Goal: Navigation & Orientation: Find specific page/section

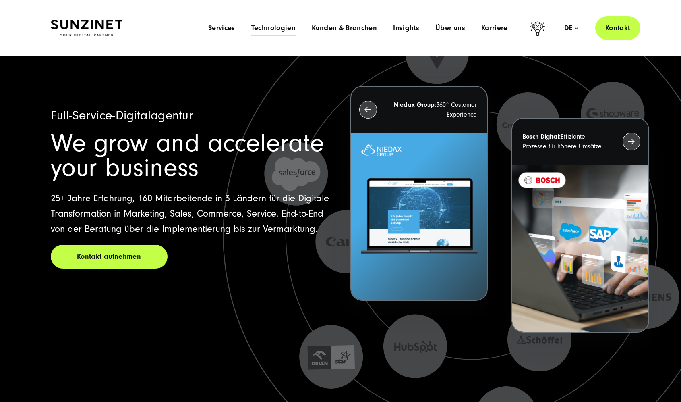
click at [275, 28] on span "Technologien" at bounding box center [273, 28] width 44 height 8
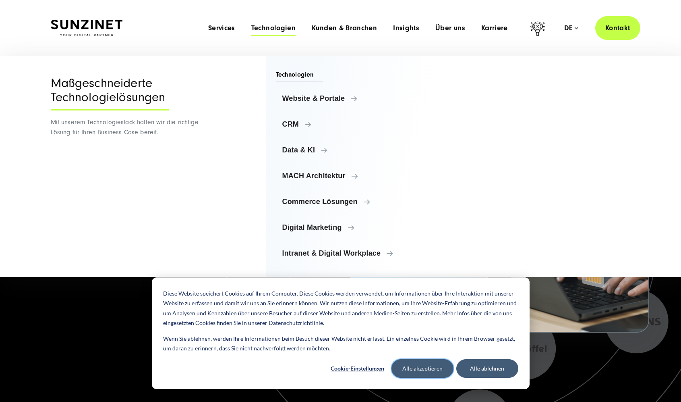
click at [438, 362] on button "Alle akzeptieren" at bounding box center [422, 368] width 62 height 19
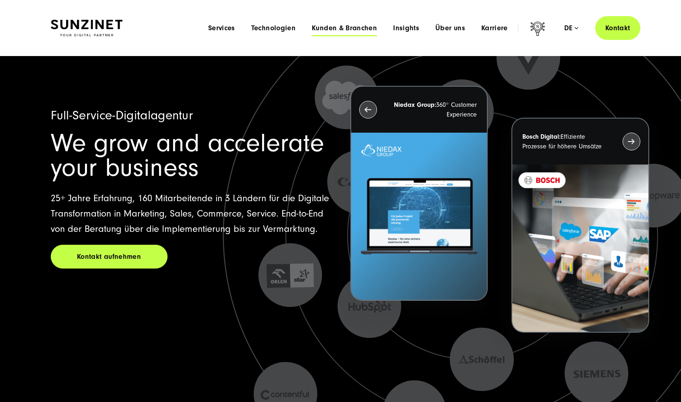
click at [363, 31] on span "Kunden & Branchen" at bounding box center [344, 28] width 65 height 8
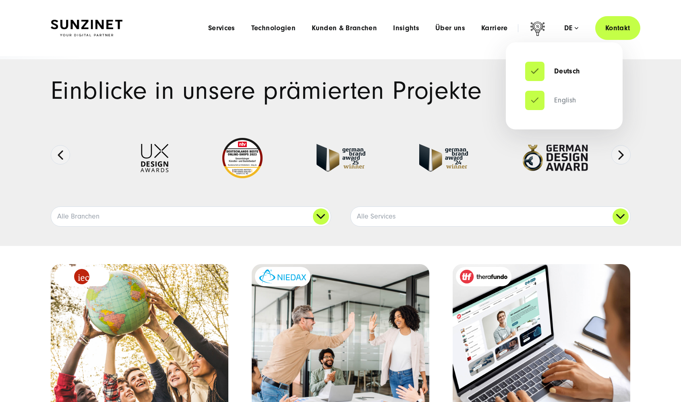
click at [553, 98] on link "English" at bounding box center [550, 100] width 51 height 8
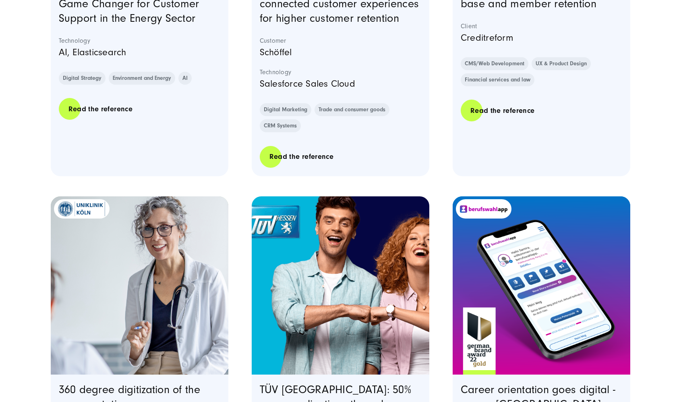
scroll to position [1410, 0]
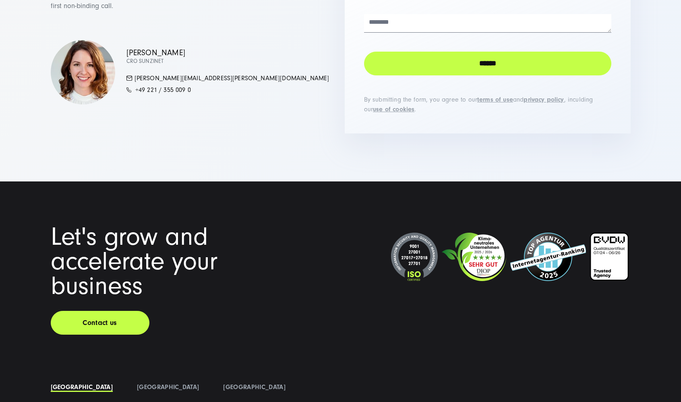
drag, startPoint x: 283, startPoint y: 129, endPoint x: 257, endPoint y: 175, distance: 53.4
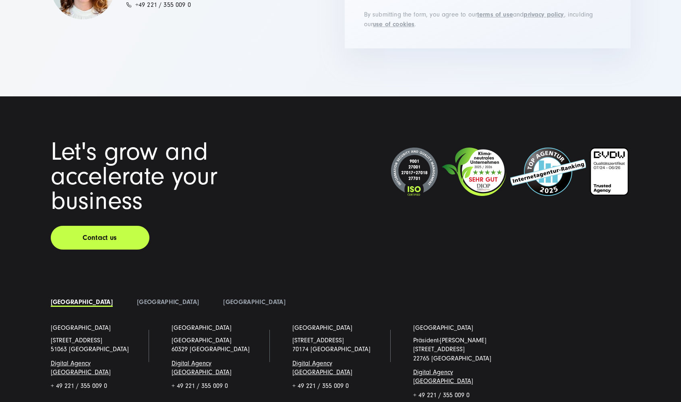
scroll to position [2329, 0]
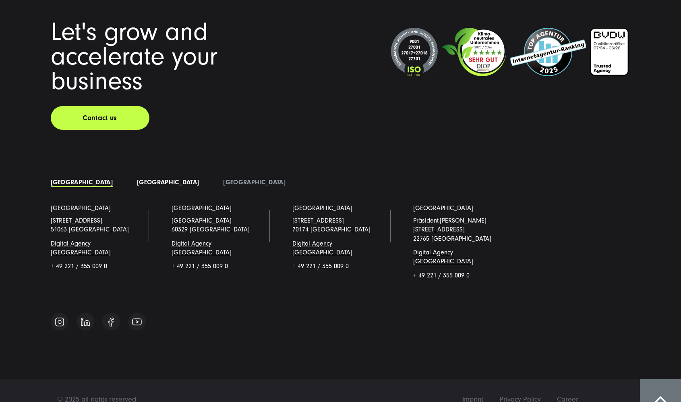
click at [137, 184] on link "[GEOGRAPHIC_DATA]" at bounding box center [168, 181] width 62 height 7
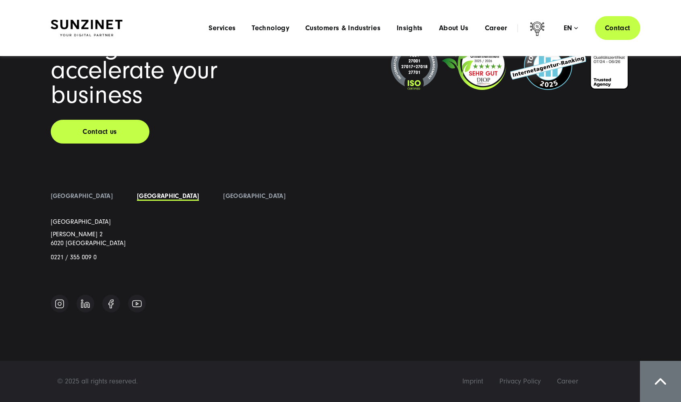
scroll to position [2316, 0]
click at [211, 196] on li "[GEOGRAPHIC_DATA]" at bounding box center [254, 196] width 86 height 12
click at [223, 197] on link "[GEOGRAPHIC_DATA]" at bounding box center [254, 195] width 62 height 7
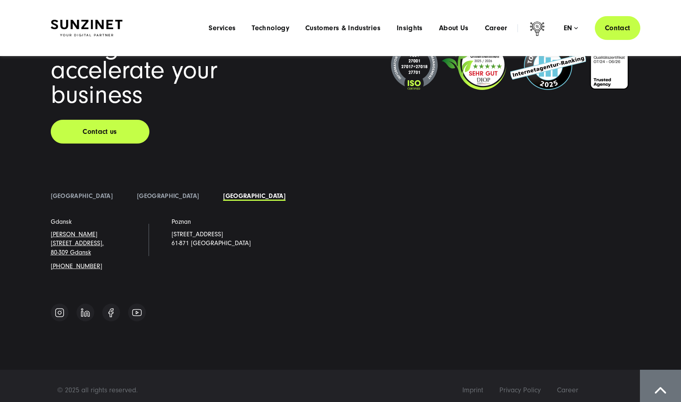
click at [67, 199] on li "[GEOGRAPHIC_DATA]" at bounding box center [82, 196] width 86 height 12
click at [67, 199] on link "[GEOGRAPHIC_DATA]" at bounding box center [82, 195] width 62 height 7
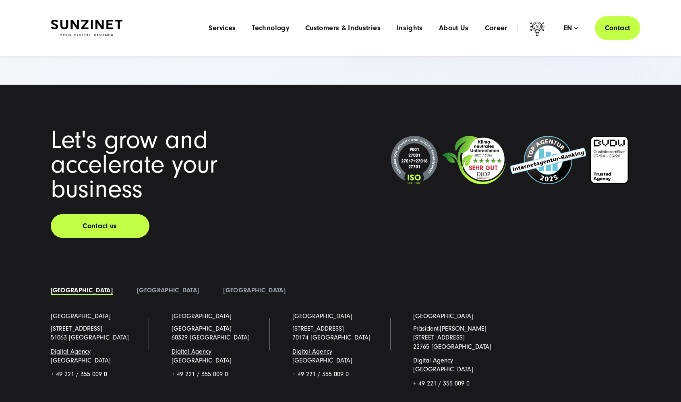
scroll to position [2195, 0]
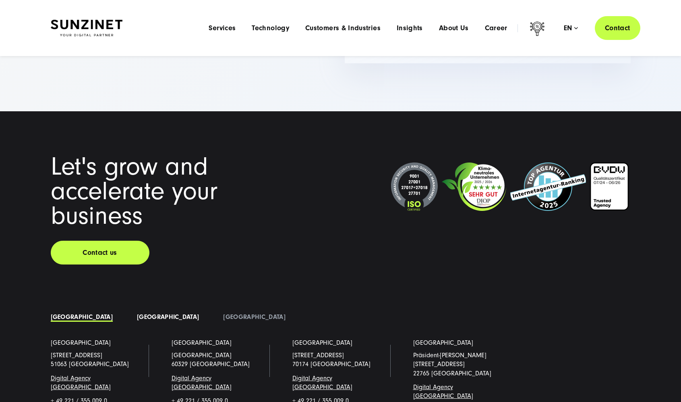
click at [137, 317] on link "[GEOGRAPHIC_DATA]" at bounding box center [168, 316] width 62 height 7
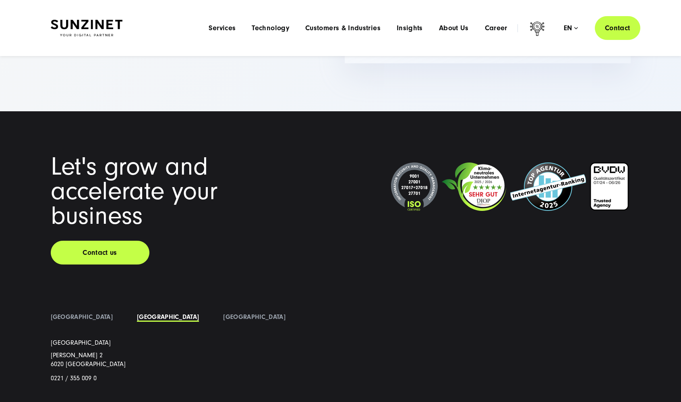
click at [54, 322] on li "[GEOGRAPHIC_DATA]" at bounding box center [82, 317] width 86 height 12
click at [57, 316] on link "[GEOGRAPHIC_DATA]" at bounding box center [82, 316] width 62 height 7
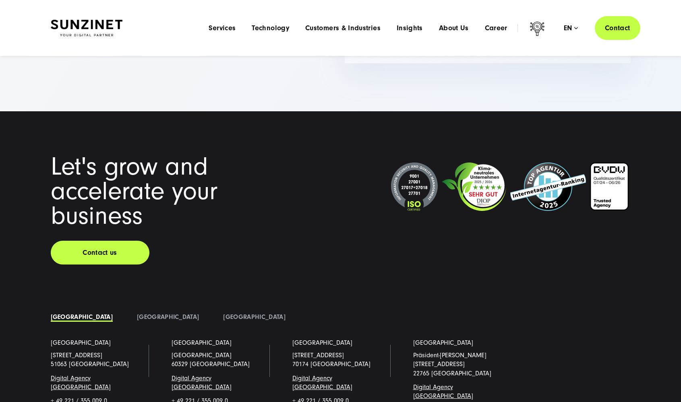
click at [211, 311] on li "[GEOGRAPHIC_DATA]" at bounding box center [254, 317] width 86 height 12
click at [223, 315] on link "[GEOGRAPHIC_DATA]" at bounding box center [254, 316] width 62 height 7
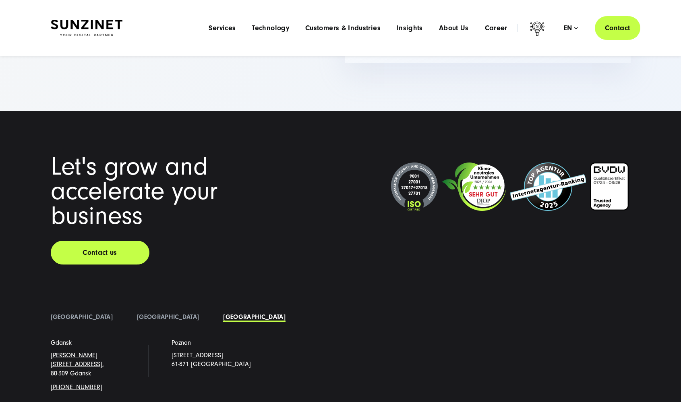
click at [60, 323] on div "[GEOGRAPHIC_DATA] [GEOGRAPHIC_DATA] [GEOGRAPHIC_DATA] [GEOGRAPHIC_DATA] [STREET…" at bounding box center [341, 357] width 580 height 93
click at [57, 313] on link "[GEOGRAPHIC_DATA]" at bounding box center [82, 316] width 62 height 7
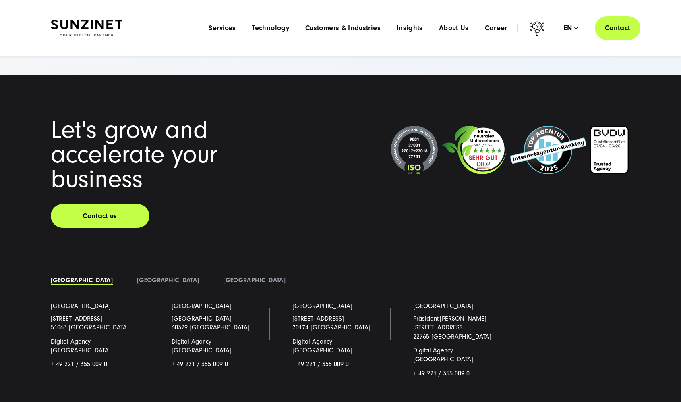
scroll to position [2209, 0]
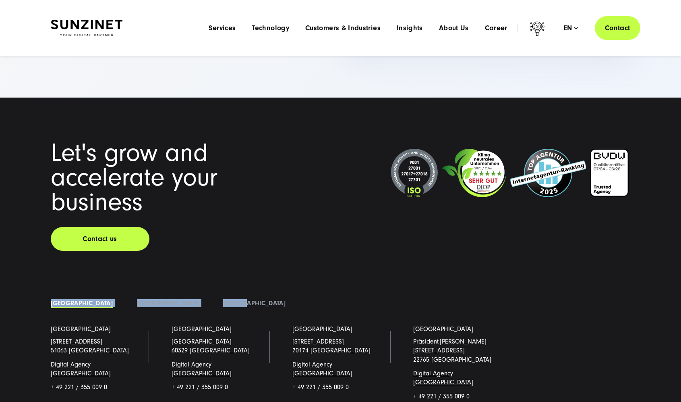
drag, startPoint x: 605, startPoint y: 263, endPoint x: 276, endPoint y: 216, distance: 332.0
click at [277, 215] on div "Let's grow and accelerate your business Contact us [GEOGRAPHIC_DATA]" at bounding box center [341, 298] width 612 height 315
click at [166, 201] on div "Let's grow and accelerate your business" at bounding box center [164, 177] width 226 height 73
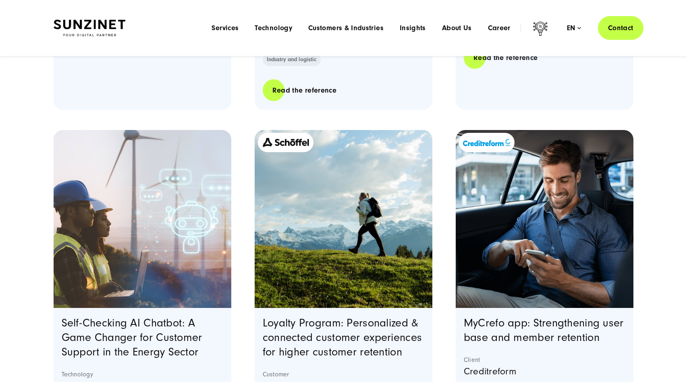
scroll to position [0, 0]
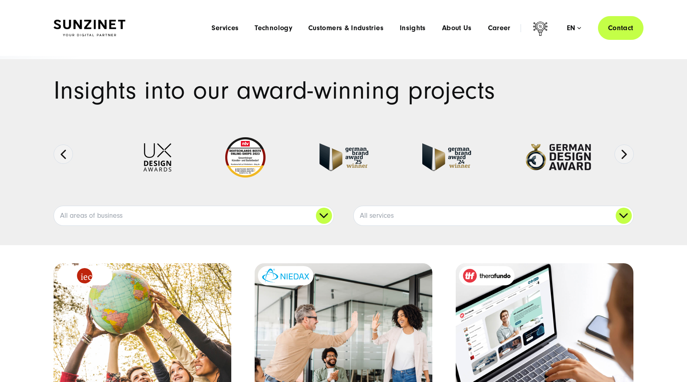
drag, startPoint x: 322, startPoint y: 288, endPoint x: 391, endPoint y: 35, distance: 261.3
drag, startPoint x: 646, startPoint y: 177, endPoint x: 607, endPoint y: 131, distance: 60.5
drag, startPoint x: 228, startPoint y: 284, endPoint x: 215, endPoint y: 114, distance: 170.0
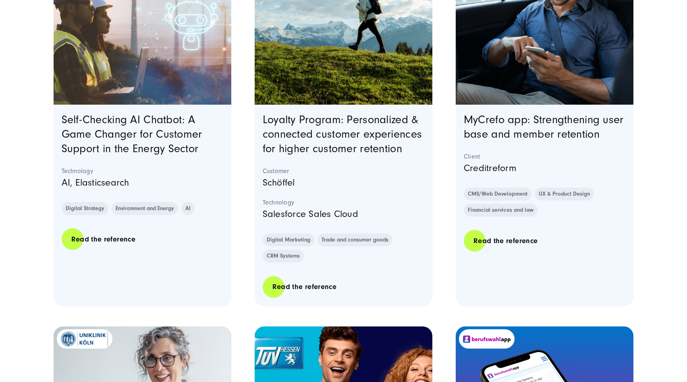
scroll to position [2349, 0]
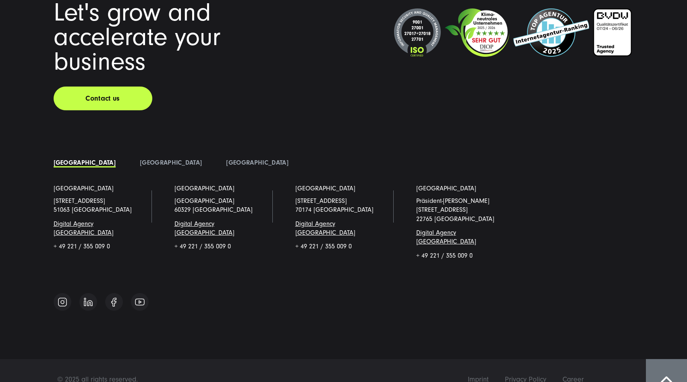
drag, startPoint x: 590, startPoint y: 141, endPoint x: 498, endPoint y: 329, distance: 209.1
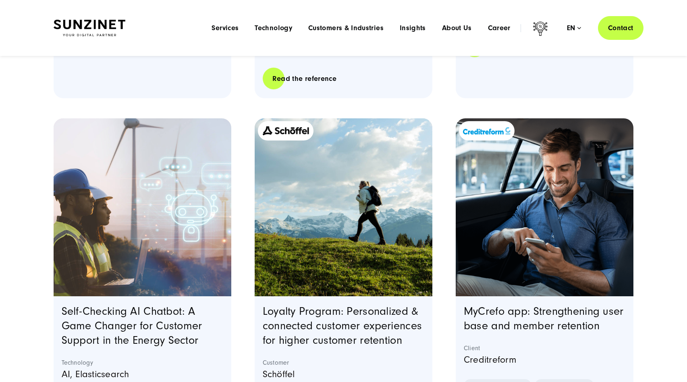
scroll to position [0, 0]
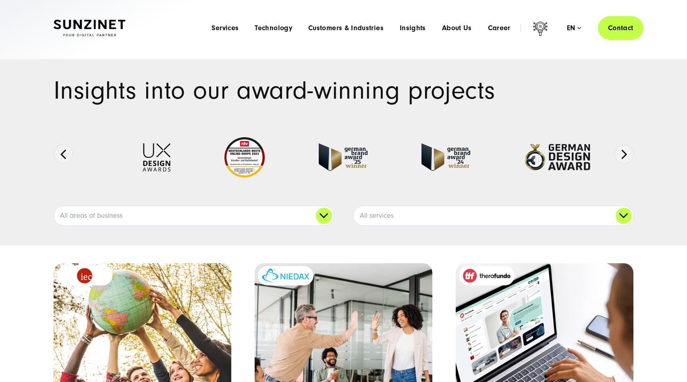
drag, startPoint x: 181, startPoint y: 245, endPoint x: 168, endPoint y: 174, distance: 72.4
click at [322, 215] on link "All areas of business" at bounding box center [193, 215] width 279 height 19
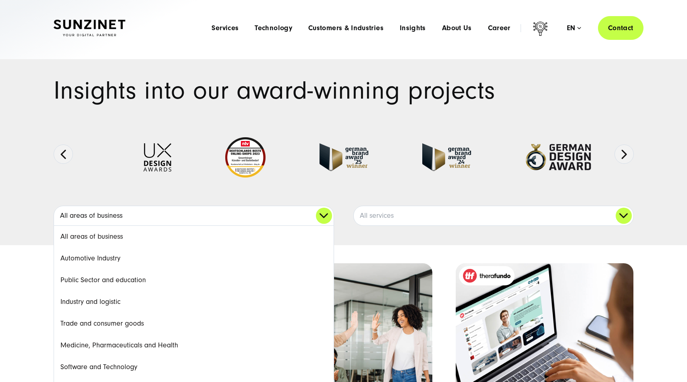
click at [322, 215] on link "All areas of business" at bounding box center [193, 215] width 279 height 19
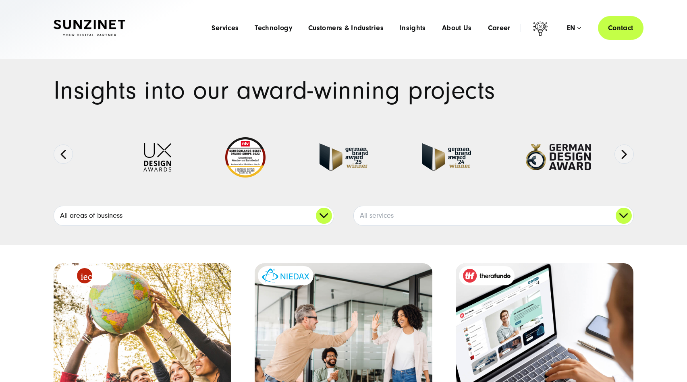
click at [330, 217] on link "All areas of business" at bounding box center [193, 215] width 279 height 19
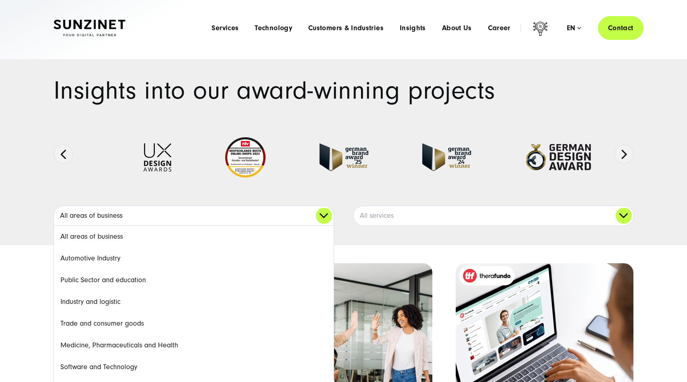
click at [325, 207] on link "All areas of business" at bounding box center [193, 215] width 279 height 19
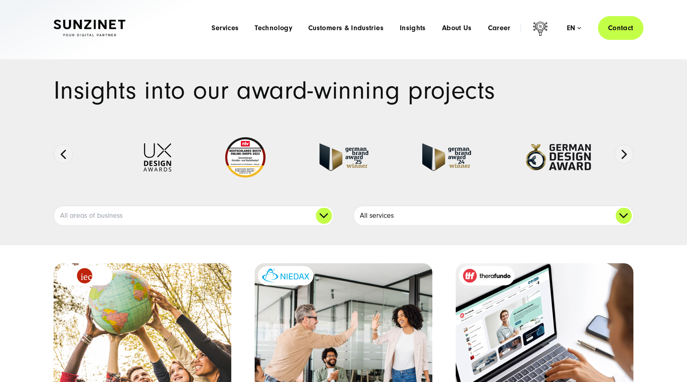
click at [387, 217] on link "All services" at bounding box center [493, 215] width 279 height 19
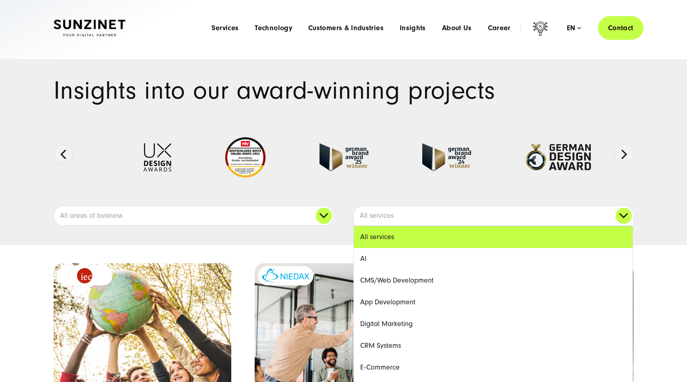
click at [343, 194] on div at bounding box center [344, 164] width 548 height 83
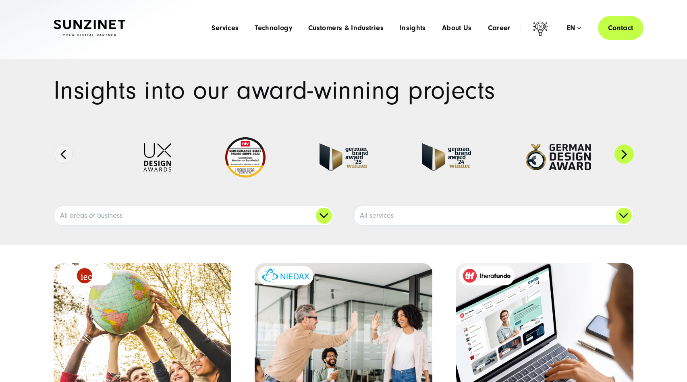
click at [633, 155] on button "Next" at bounding box center [623, 154] width 19 height 19
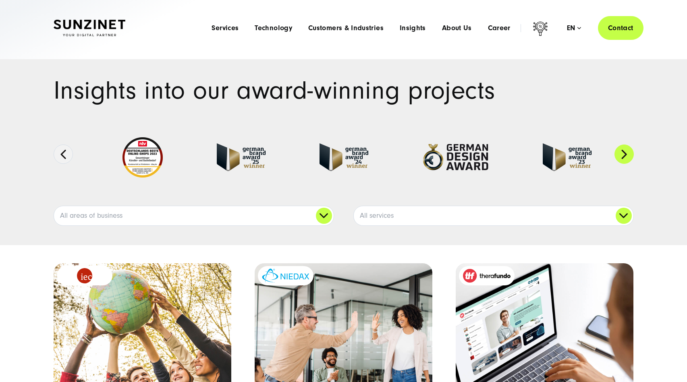
click at [633, 155] on button "Next" at bounding box center [623, 154] width 19 height 19
click at [632, 155] on button "Next" at bounding box center [623, 154] width 19 height 19
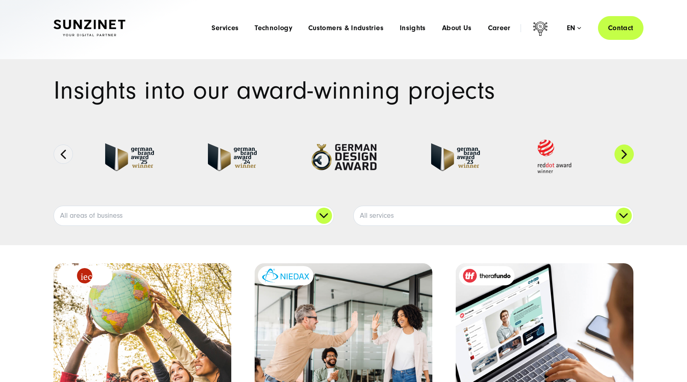
click at [622, 155] on button "Next" at bounding box center [623, 154] width 19 height 19
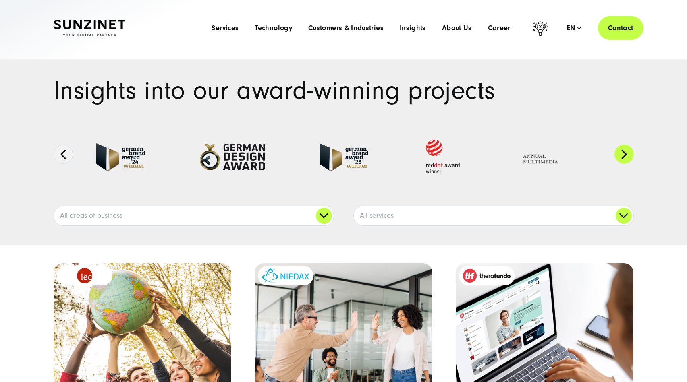
click at [618, 153] on button "Next" at bounding box center [623, 154] width 19 height 19
